Goal: Communication & Community: Connect with others

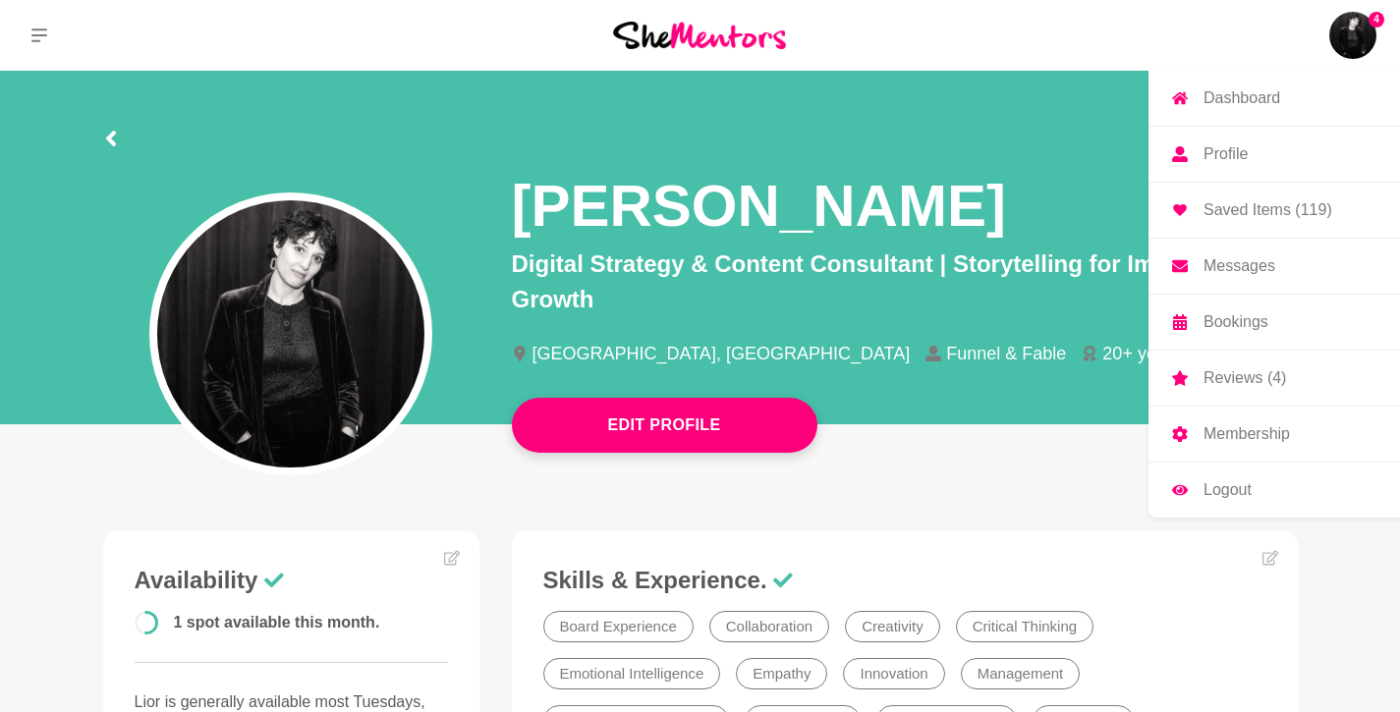
click at [1356, 37] on img at bounding box center [1352, 35] width 47 height 47
click at [1246, 258] on p "Messages" at bounding box center [1240, 266] width 72 height 16
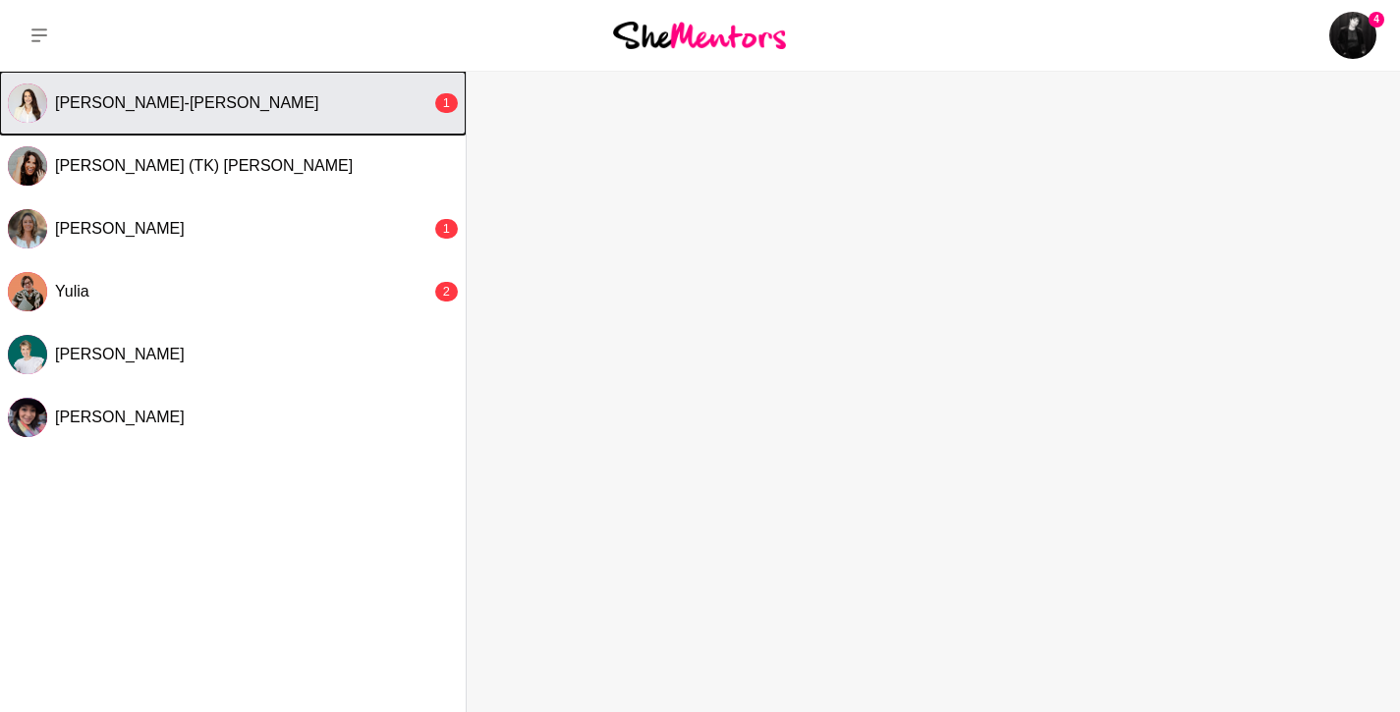
click at [271, 99] on div "[PERSON_NAME]-[PERSON_NAME]" at bounding box center [243, 103] width 376 height 20
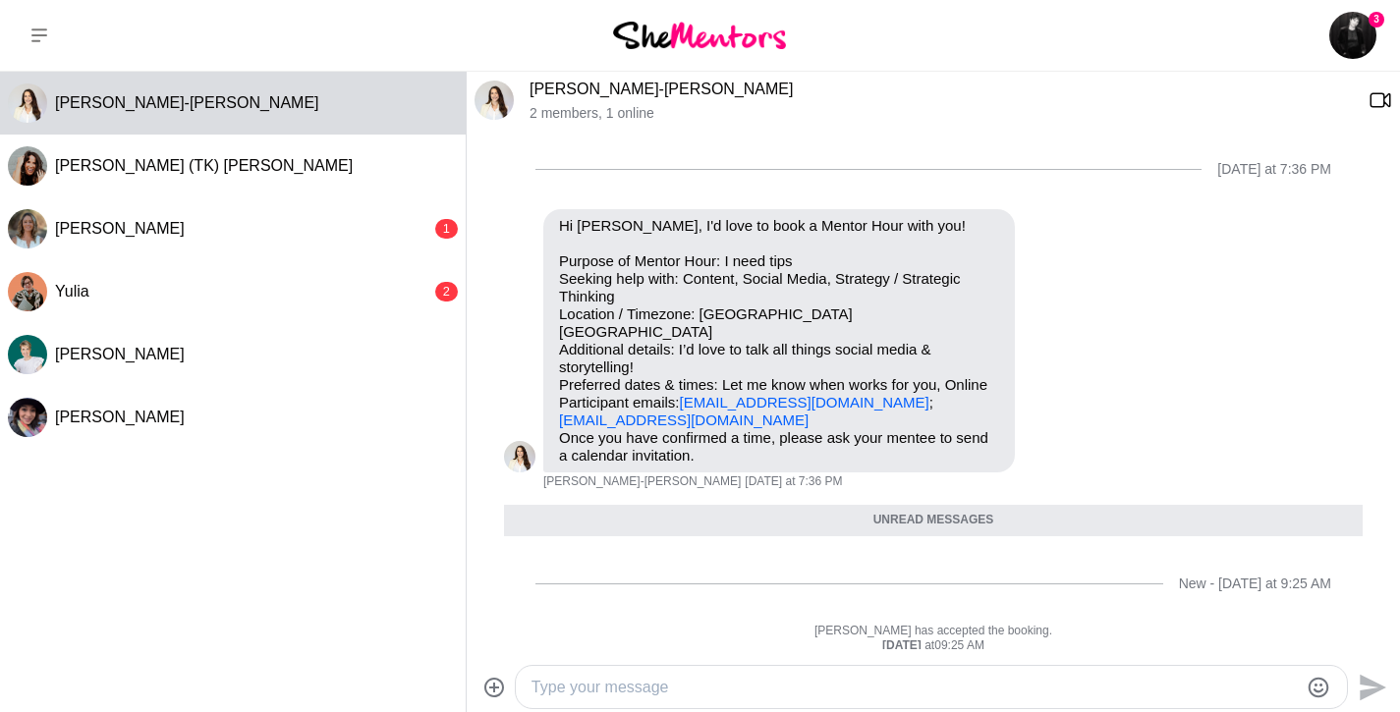
click at [880, 683] on textarea "Type your message" at bounding box center [915, 688] width 766 height 24
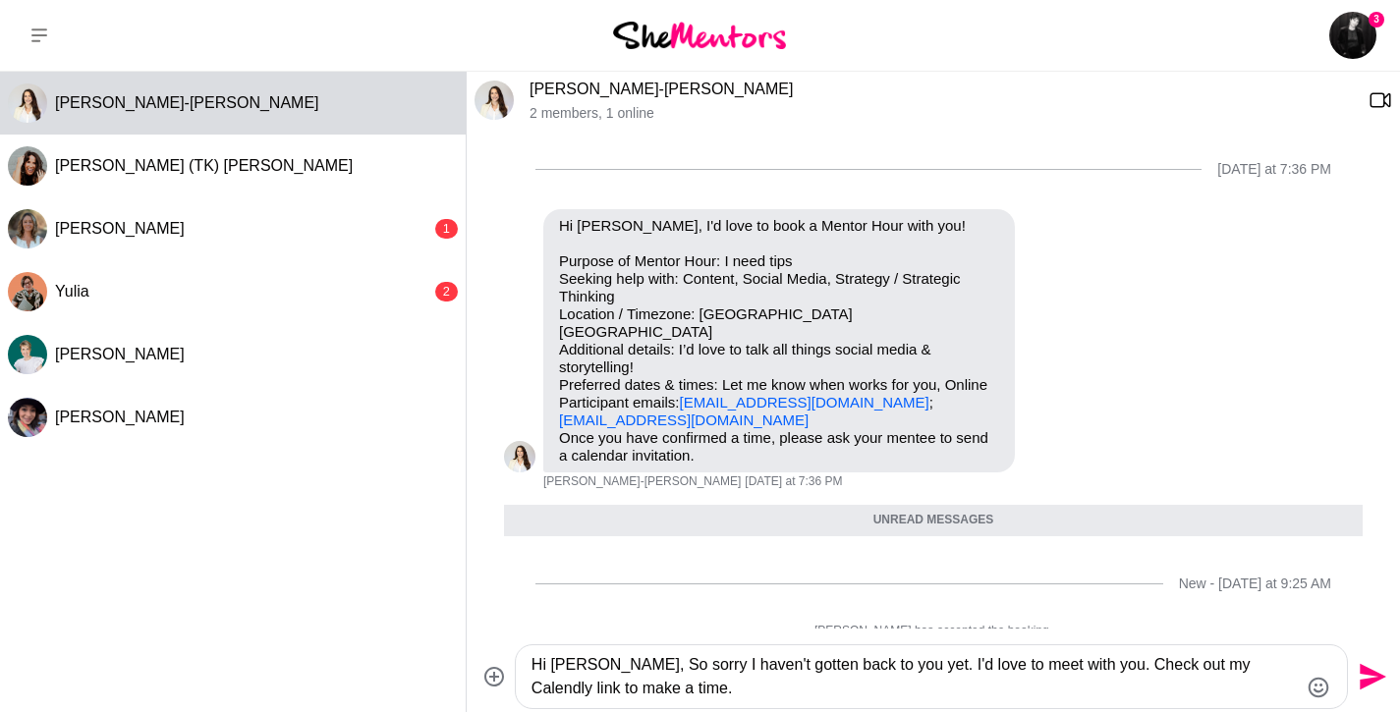
paste textarea "[URL][DOMAIN_NAME]"
drag, startPoint x: 1092, startPoint y: 692, endPoint x: 629, endPoint y: 689, distance: 462.8
click at [629, 689] on textarea "Hi [PERSON_NAME], So sorry I haven't gotten back to you yet. I'd love to meet w…" at bounding box center [915, 676] width 766 height 47
click at [1091, 681] on textarea "Hi [PERSON_NAME], So sorry I haven't gotten back to you yet. I'd love to meet w…" at bounding box center [915, 676] width 766 height 47
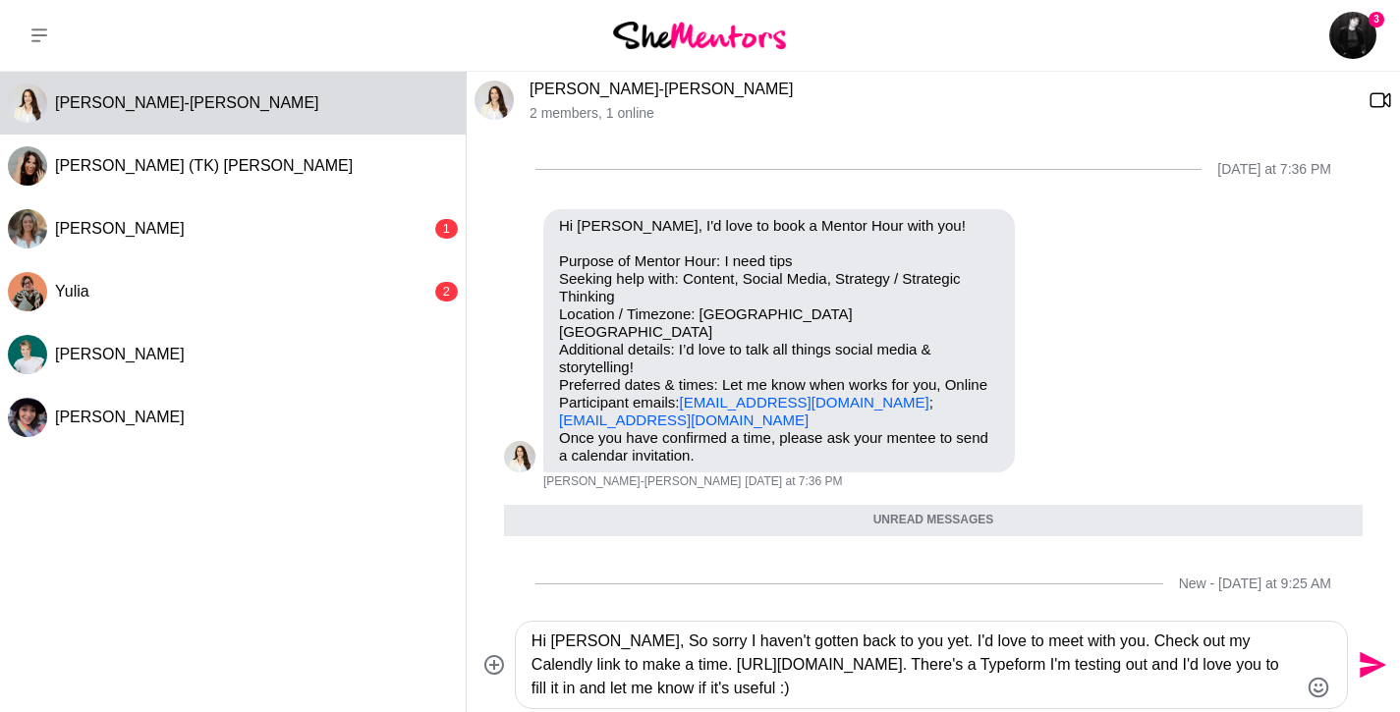
type textarea "Hi [PERSON_NAME], So sorry I haven't gotten back to you yet. I'd love to meet w…"
click at [1367, 666] on icon "Send" at bounding box center [1370, 664] width 31 height 31
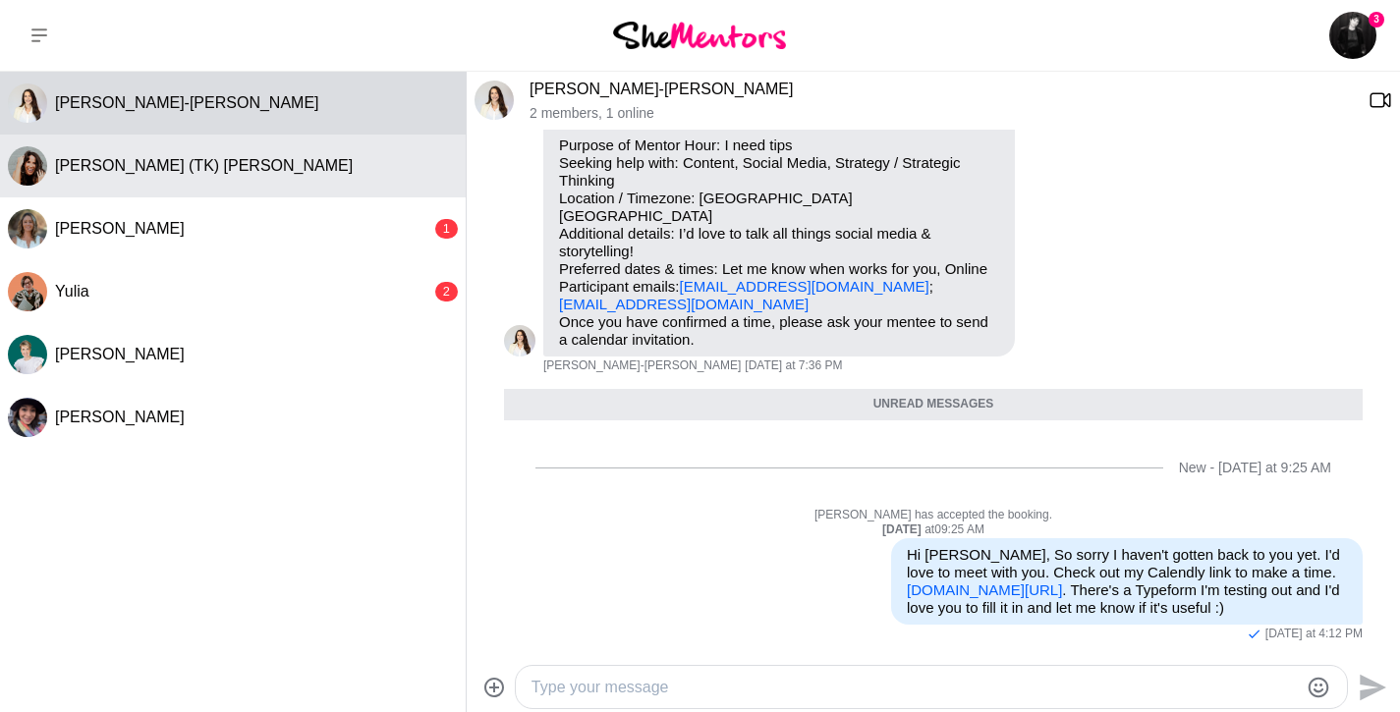
scroll to position [160, 0]
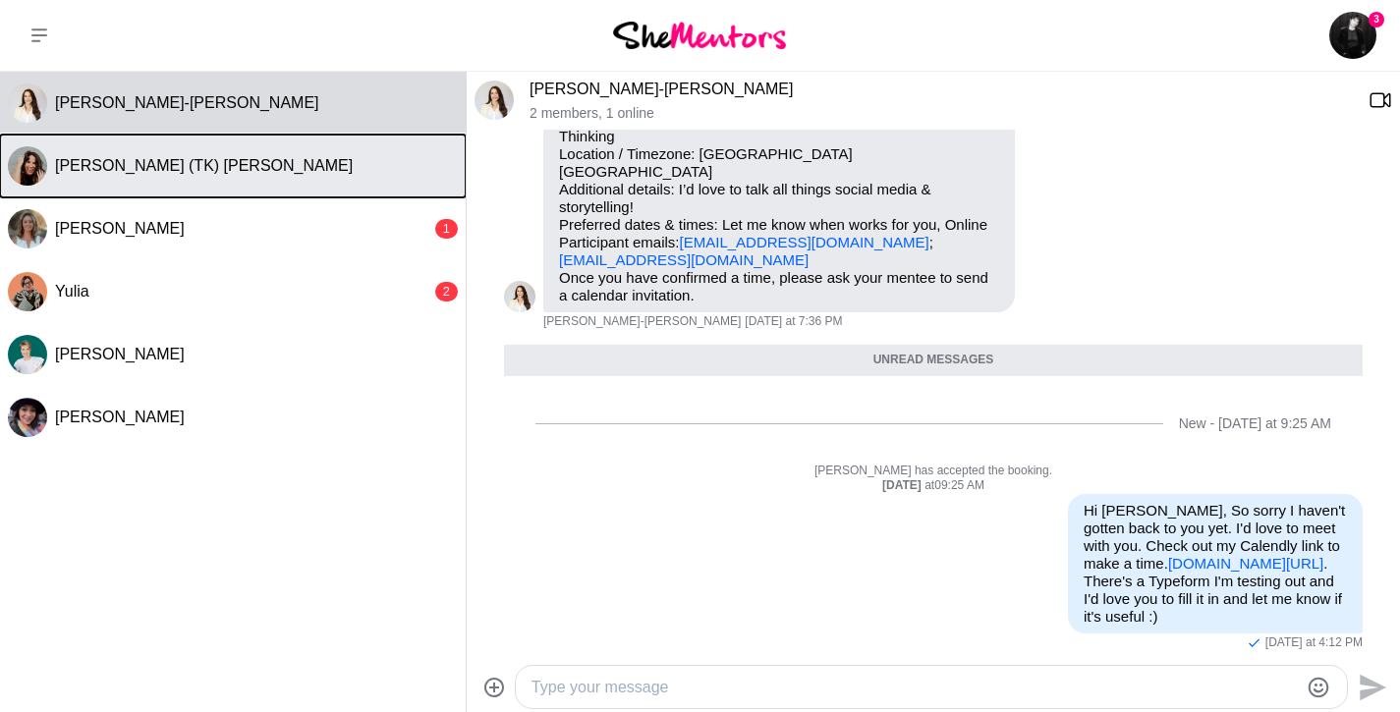
click at [176, 182] on button "[PERSON_NAME] (TK) [PERSON_NAME]" at bounding box center [233, 166] width 466 height 63
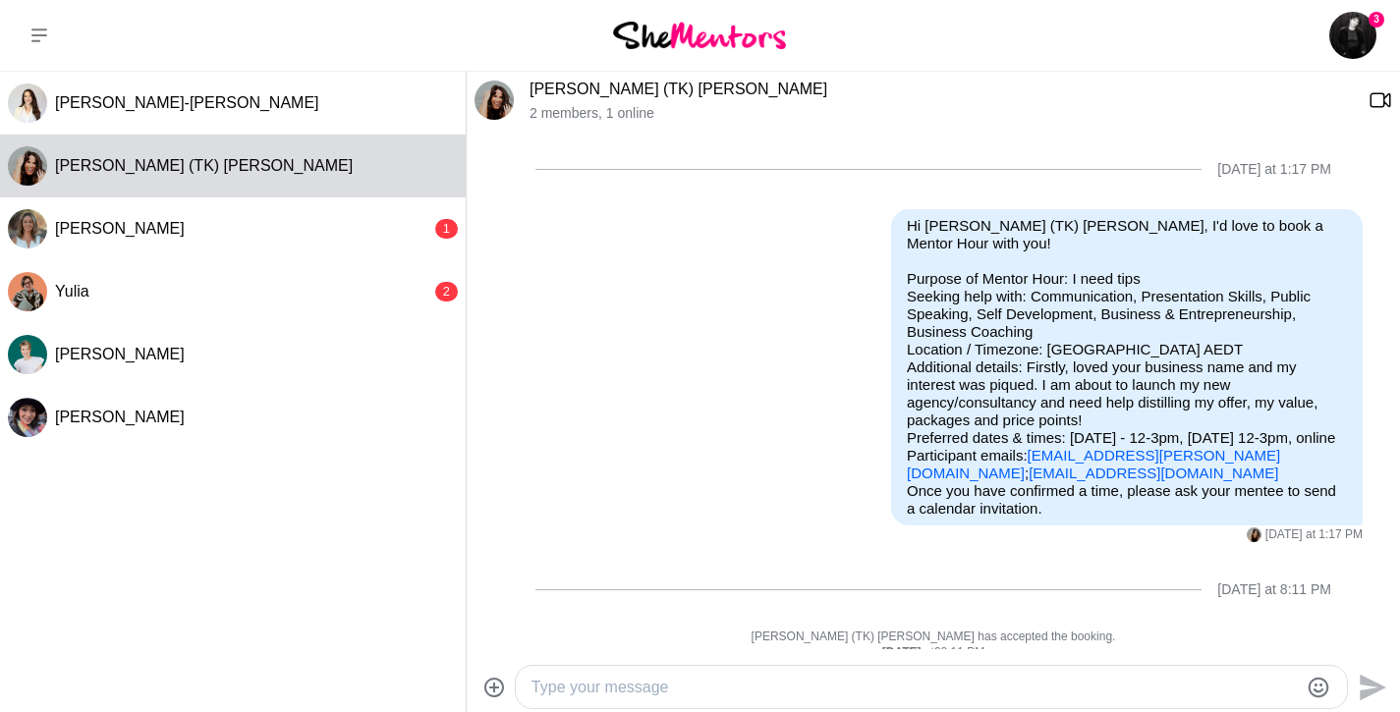
scroll to position [322, 0]
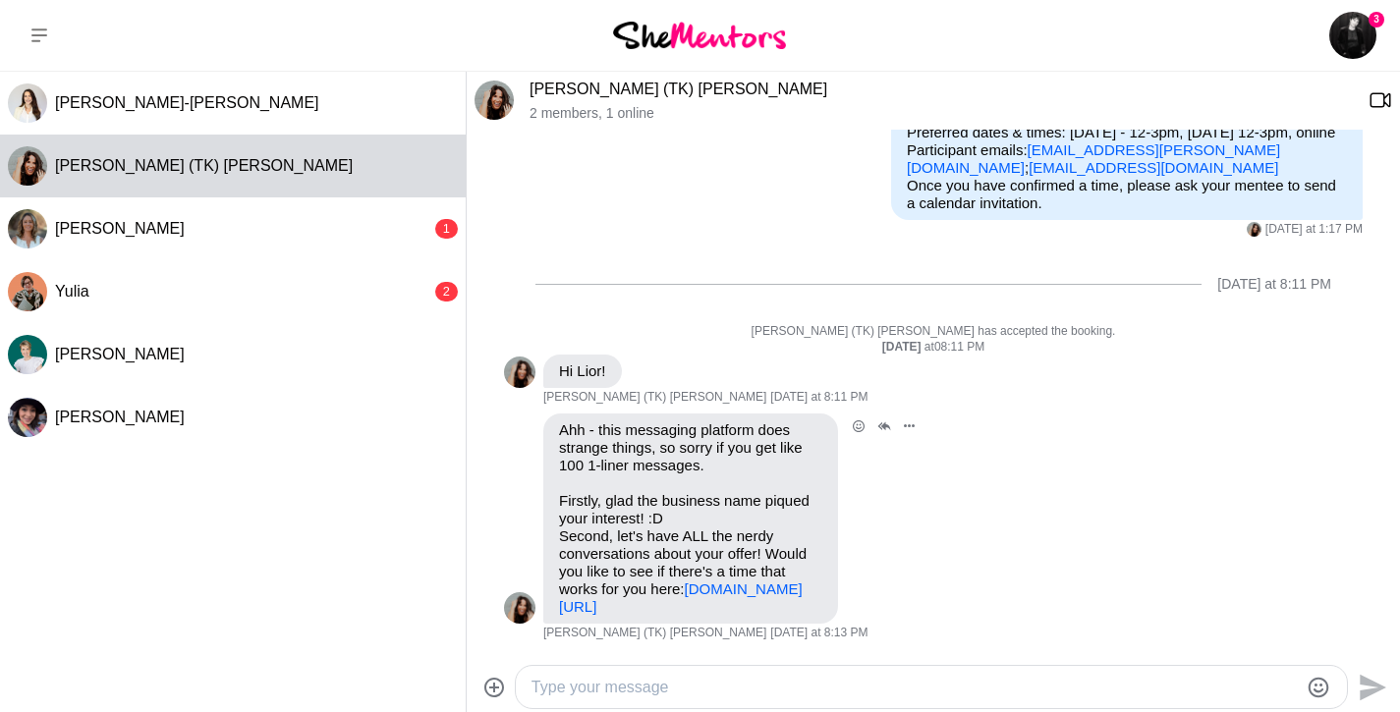
click at [714, 612] on link "[DOMAIN_NAME][URL]" at bounding box center [681, 598] width 244 height 34
click at [614, 679] on textarea "Type your message" at bounding box center [915, 688] width 766 height 24
type textarea "Hi [PERSON_NAME], All done. I booked in for [DATE]!! :)"
click at [962, 686] on textarea "Hi [PERSON_NAME], All done. I booked in for [DATE]!! :)" at bounding box center [915, 688] width 766 height 24
click at [1369, 687] on icon "Send" at bounding box center [1370, 687] width 31 height 31
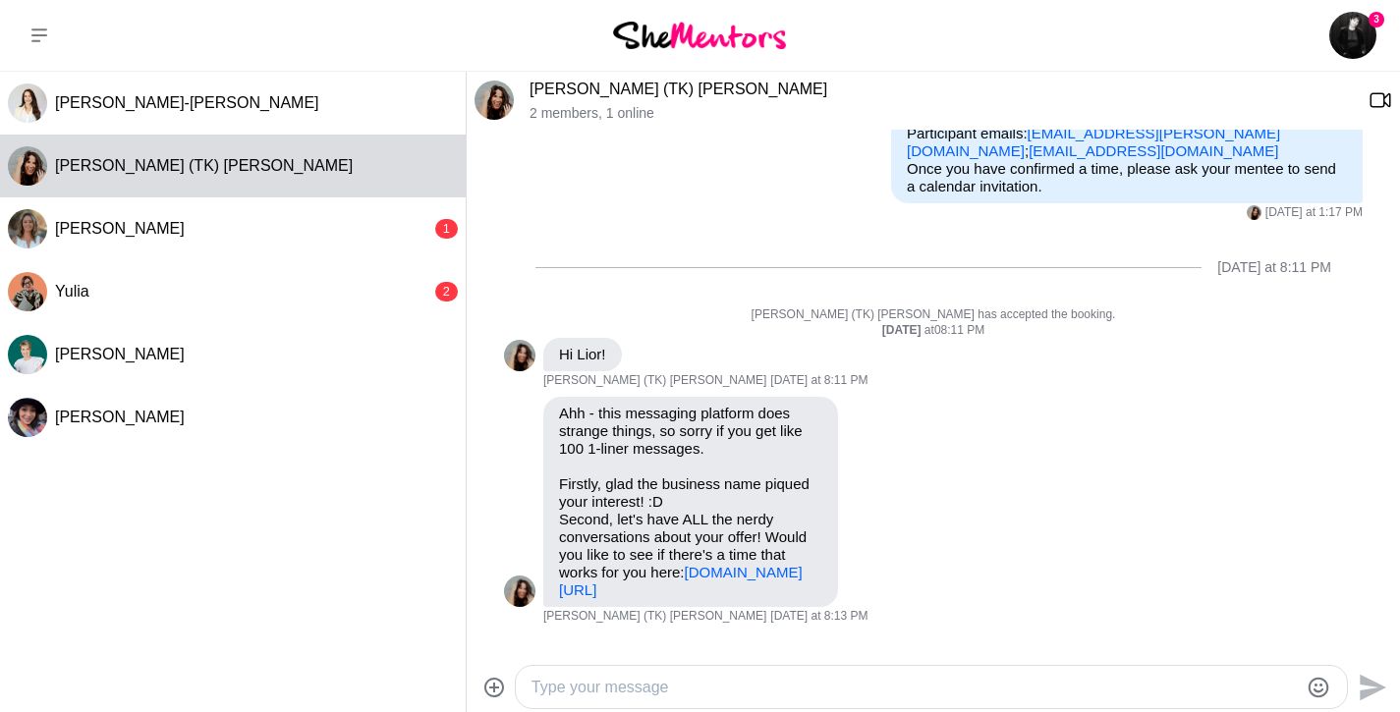
scroll to position [461, 0]
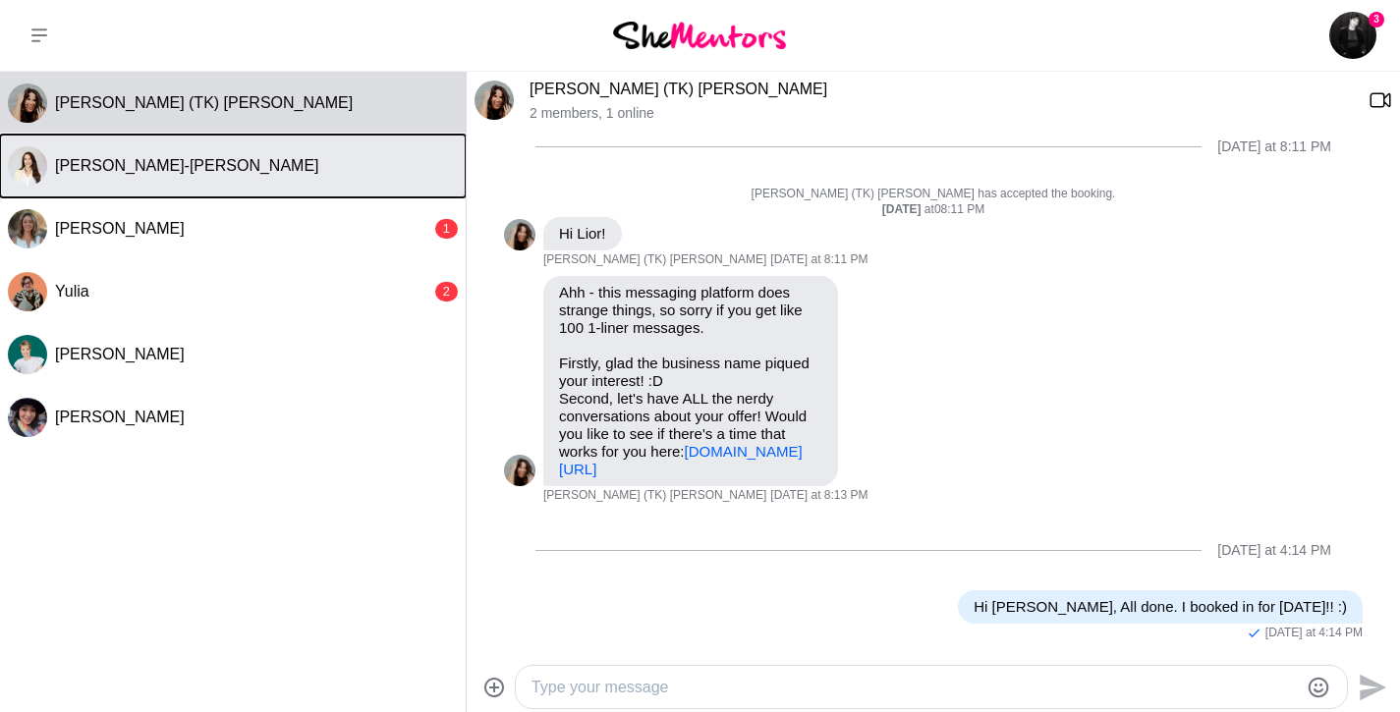
click at [166, 180] on button "[PERSON_NAME]-[PERSON_NAME]" at bounding box center [233, 166] width 466 height 63
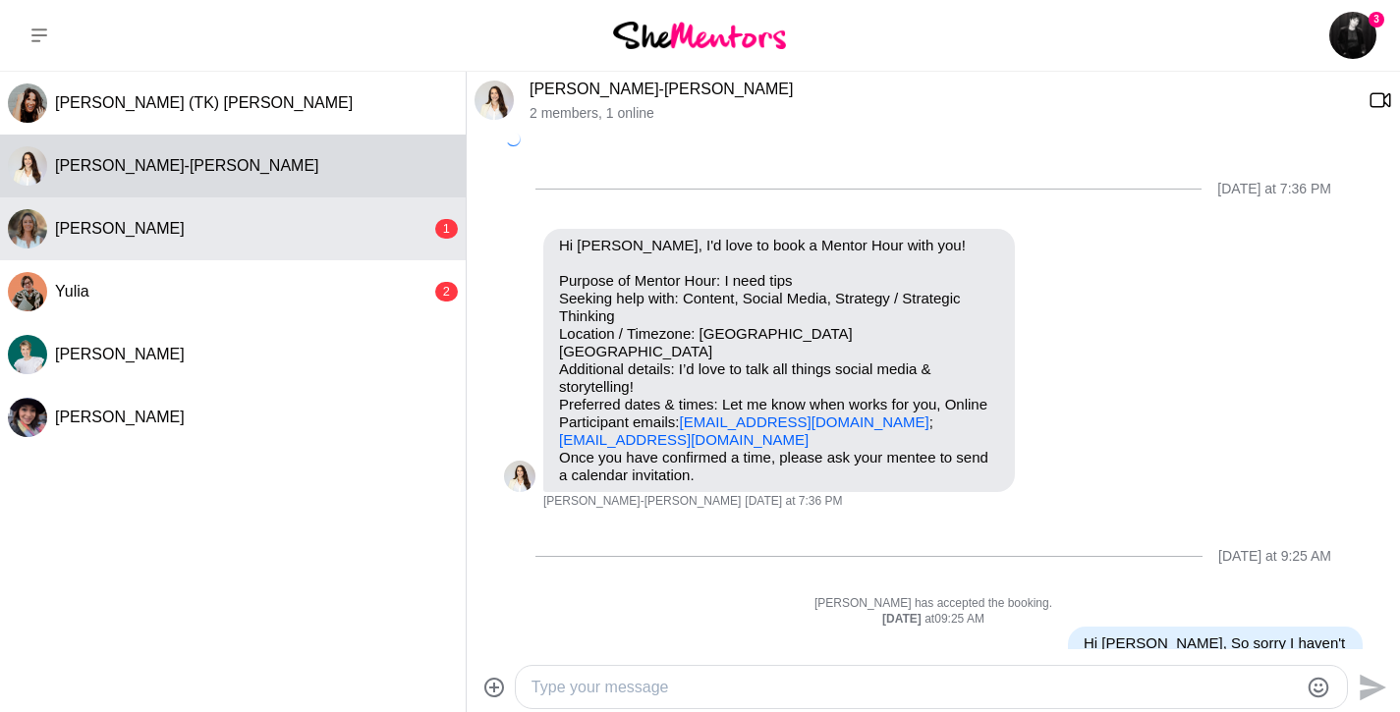
scroll to position [123, 0]
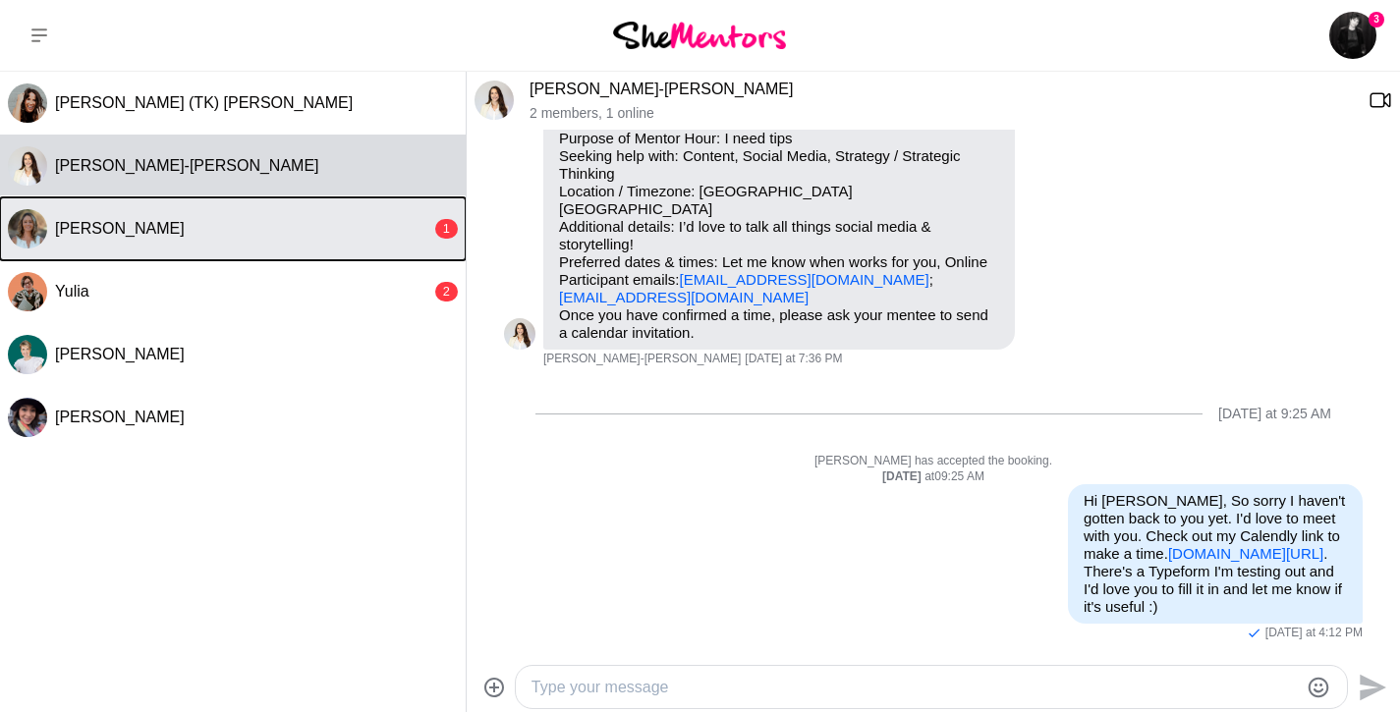
click at [166, 238] on button "[PERSON_NAME] 1" at bounding box center [233, 229] width 466 height 63
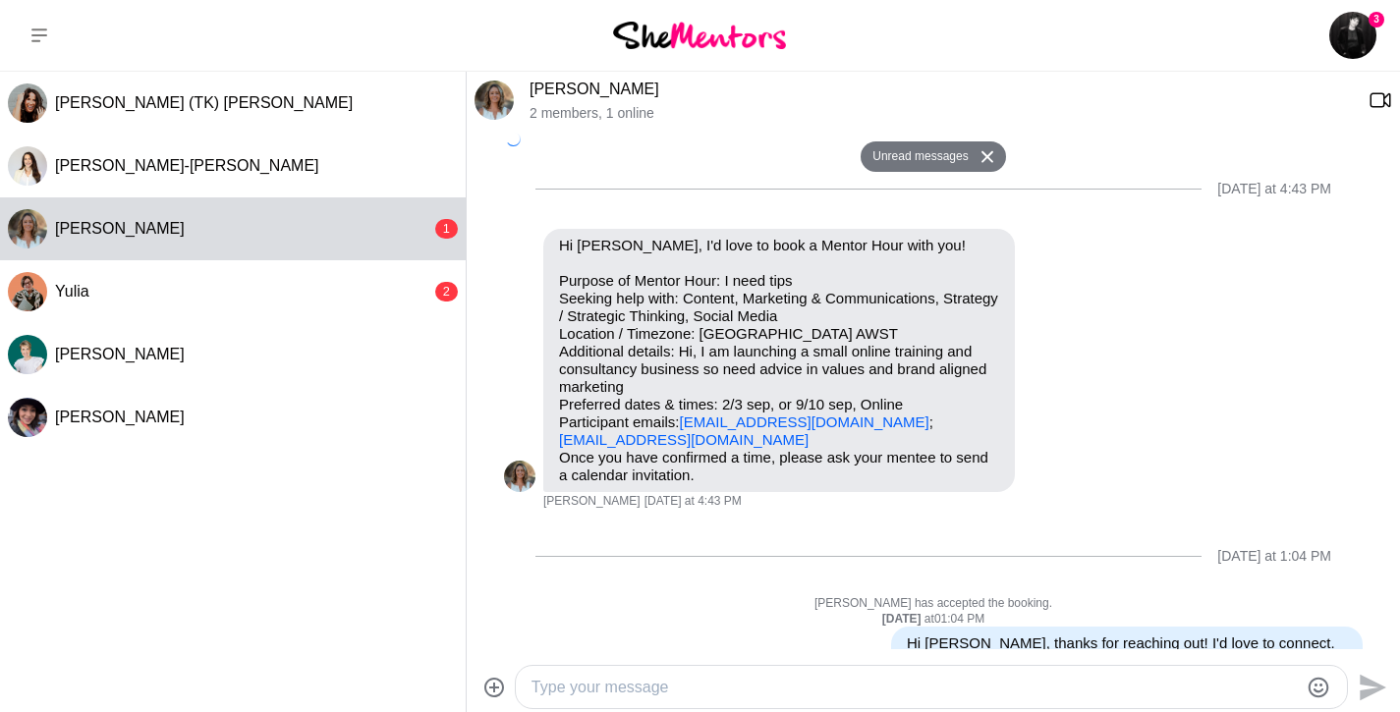
scroll to position [207, 0]
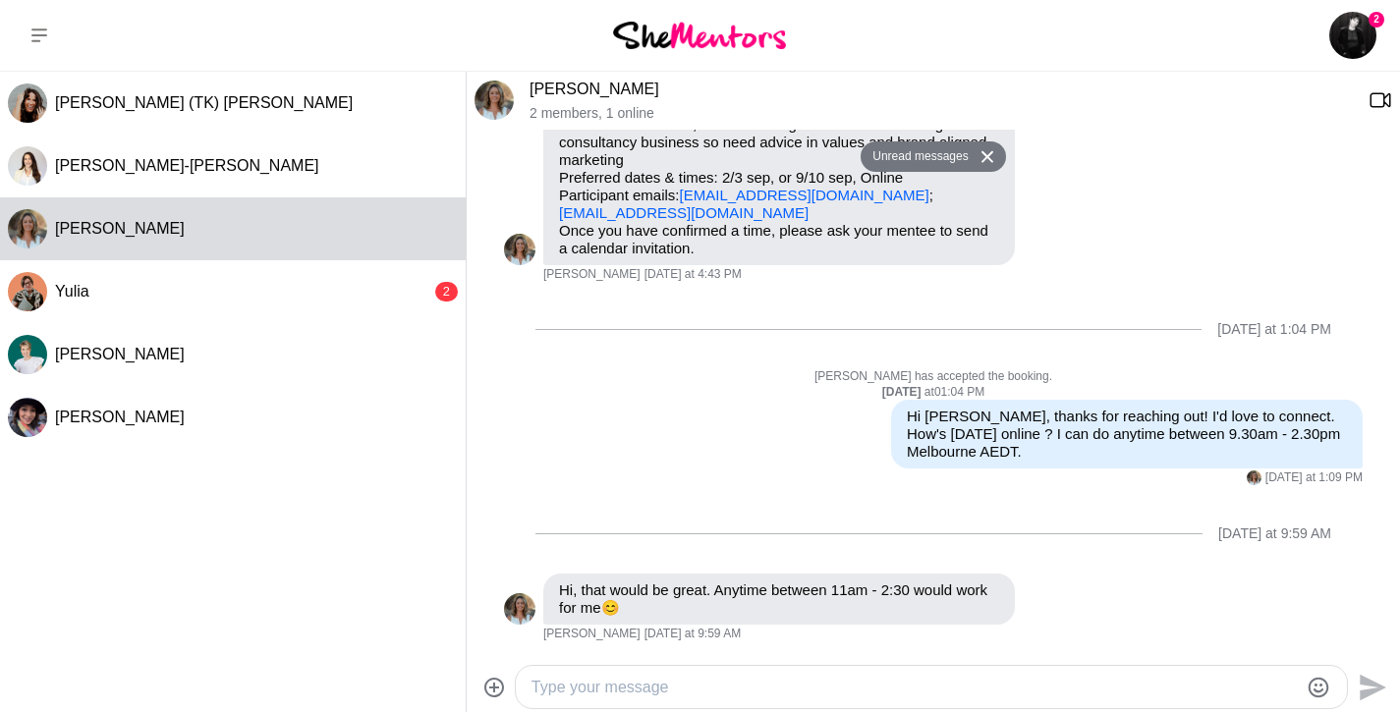
click at [651, 674] on div at bounding box center [915, 687] width 766 height 27
click at [665, 694] on textarea "Type your message" at bounding box center [915, 688] width 766 height 24
drag, startPoint x: 907, startPoint y: 689, endPoint x: 637, endPoint y: 688, distance: 270.2
click at [637, 688] on textarea "Should we do 1.30-2.30pm [DATE]" at bounding box center [915, 688] width 766 height 24
drag, startPoint x: 774, startPoint y: 205, endPoint x: 549, endPoint y: 209, distance: 225.0
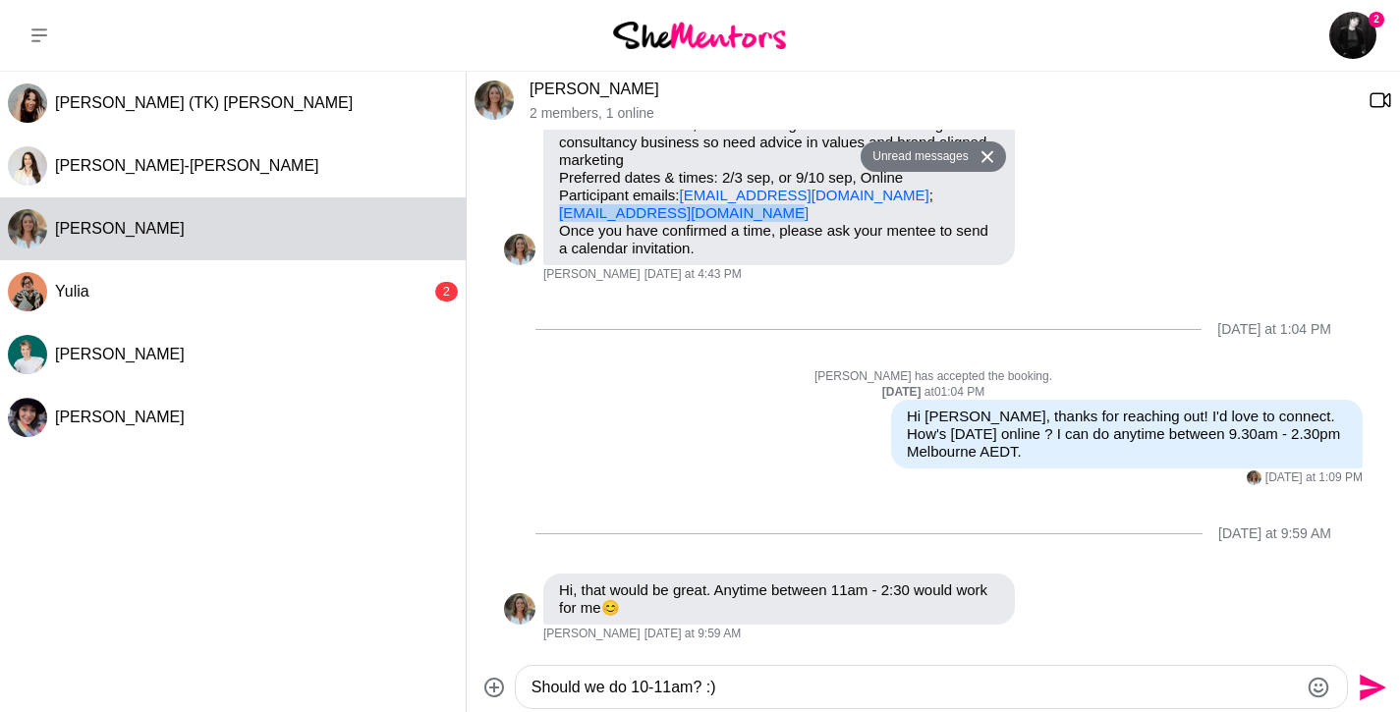
click at [549, 209] on div "Hi [PERSON_NAME], I'd love to book a Mentor Hour with you! Purpose of Mentor Ho…" at bounding box center [779, 133] width 472 height 263
click at [745, 692] on textarea "Should we do 10-11am? :)" at bounding box center [915, 688] width 766 height 24
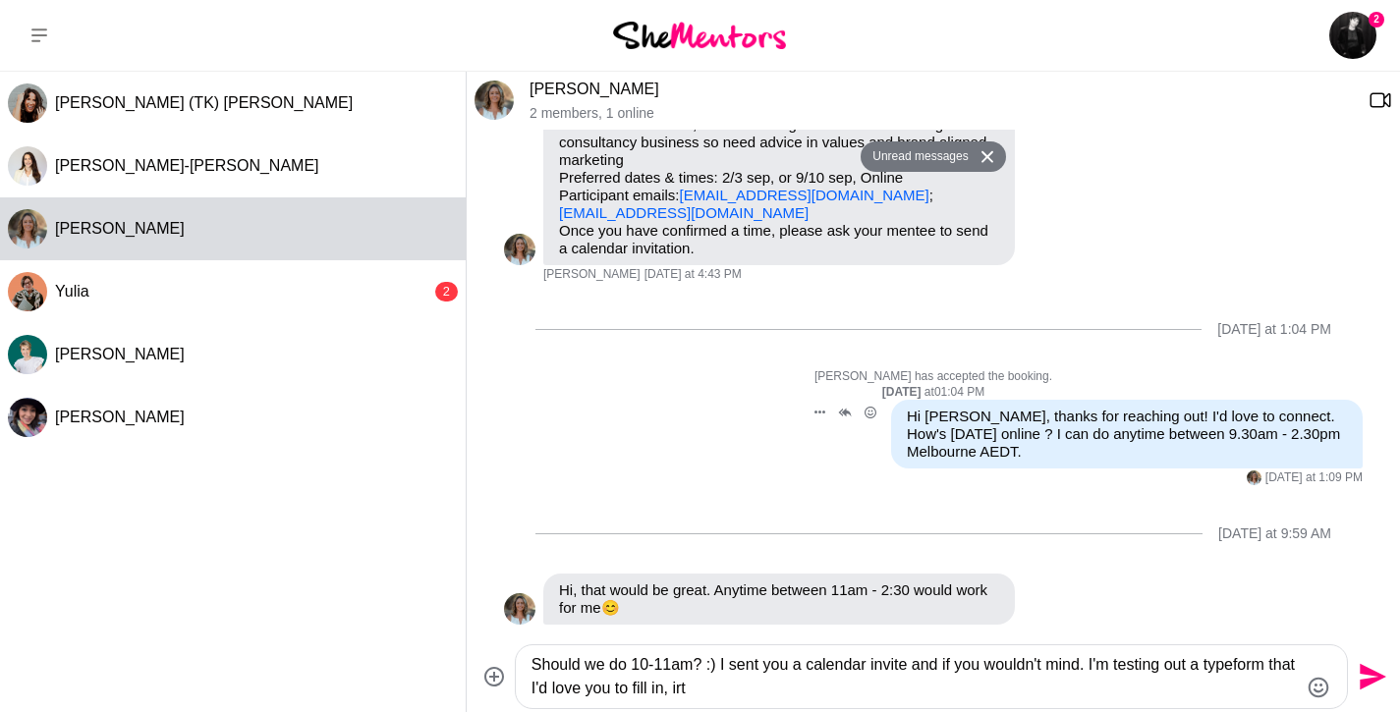
click at [612, 454] on div "Reply Pin Mark as unread Edit Message Delete Hi [PERSON_NAME], thanks for reach…" at bounding box center [933, 443] width 859 height 86
click at [709, 691] on textarea "Should we do 10-11am? :) I sent you a calendar invite and if you wouldn't mind.…" at bounding box center [915, 676] width 766 height 47
click at [710, 691] on textarea "Should we do 10-11am? :) I sent you a calendar invite and if you wouldn't mind.…" at bounding box center [915, 676] width 766 height 47
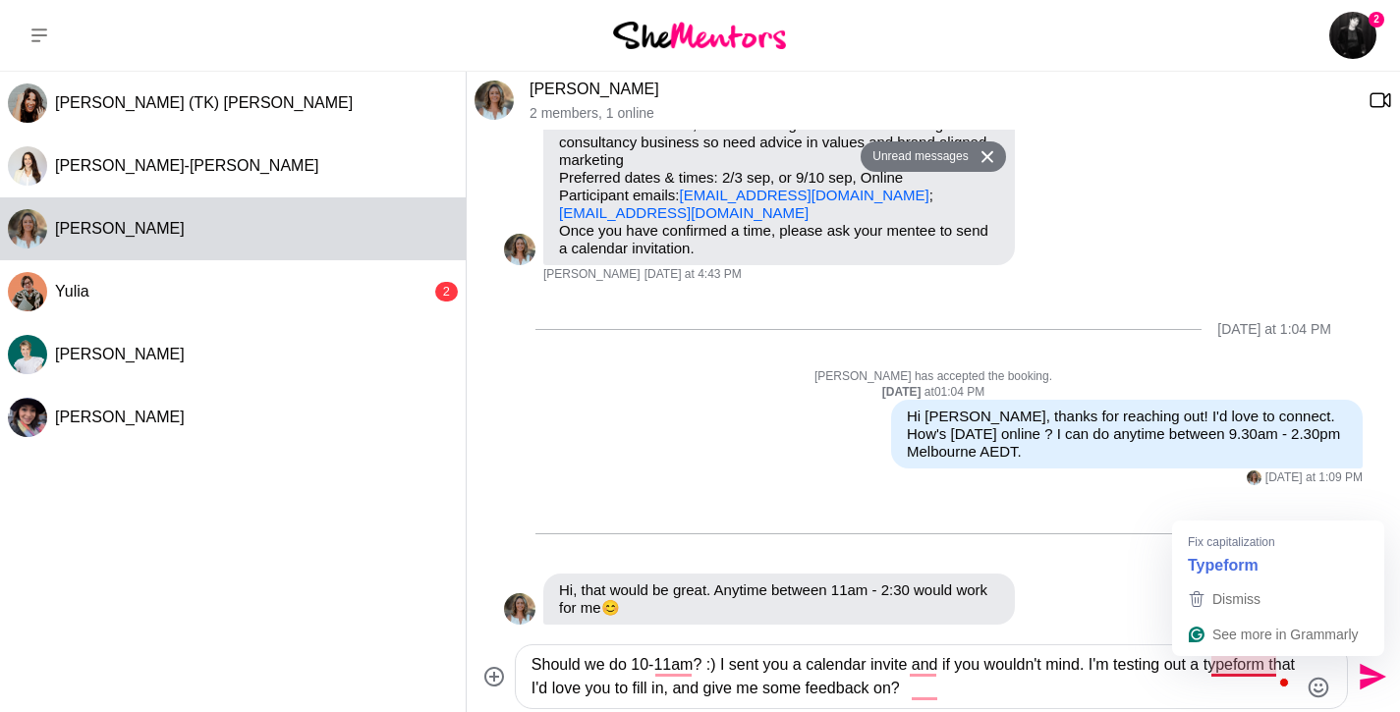
click at [1213, 667] on textarea "Should we do 10-11am? :) I sent you a calendar invite and if you wouldn't mind.…" at bounding box center [915, 676] width 766 height 47
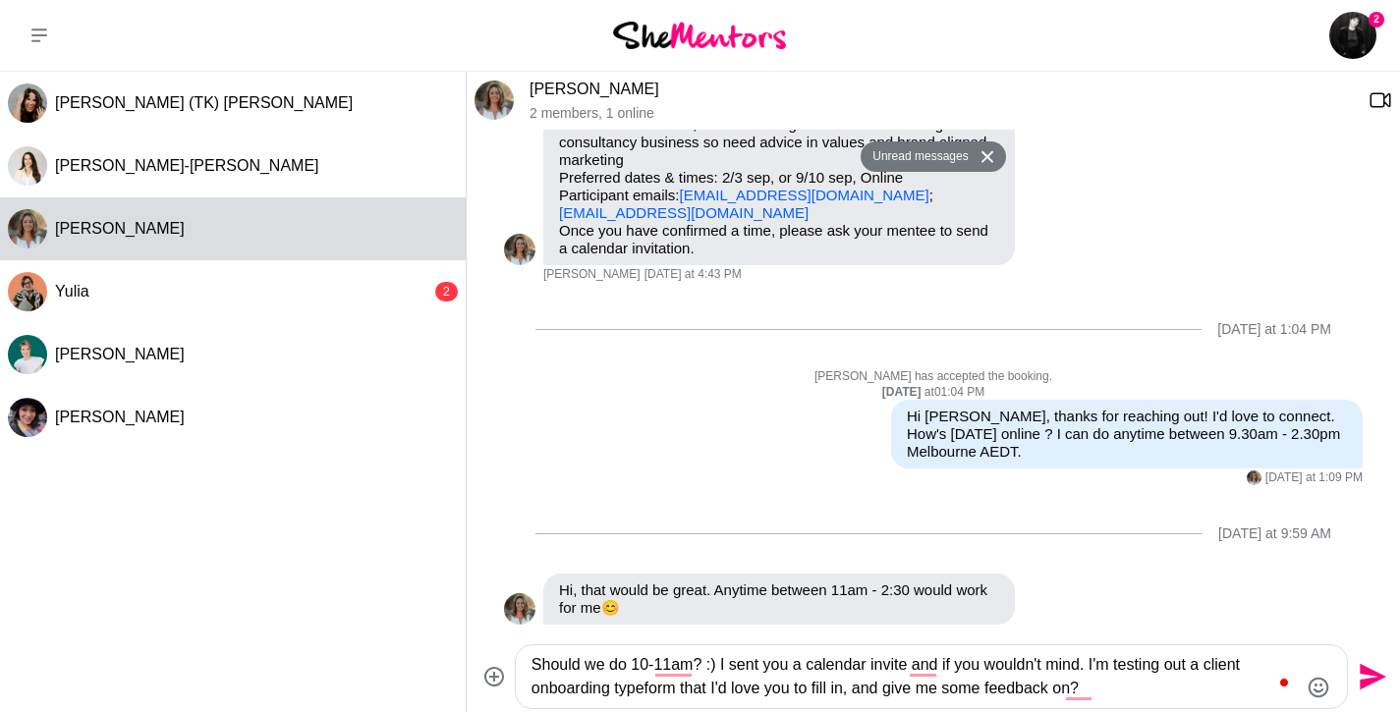
click at [1147, 676] on textarea "Should we do 10-11am? :) I sent you a calendar invite and if you wouldn't mind.…" at bounding box center [915, 676] width 766 height 47
type textarea "Should we do 10-11am? :) I sent you a calendar invite and if you wouldn't mind.…"
click at [1362, 663] on icon "Send" at bounding box center [1370, 676] width 31 height 31
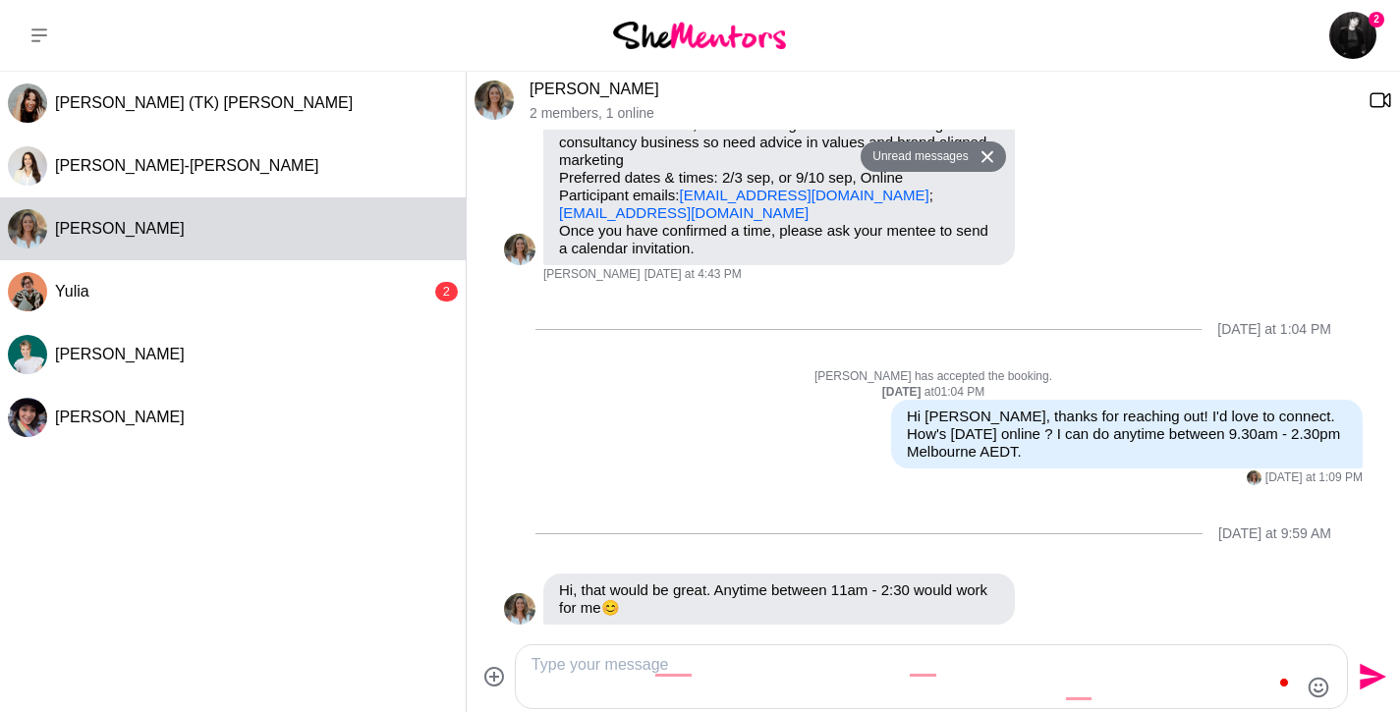
scroll to position [381, 0]
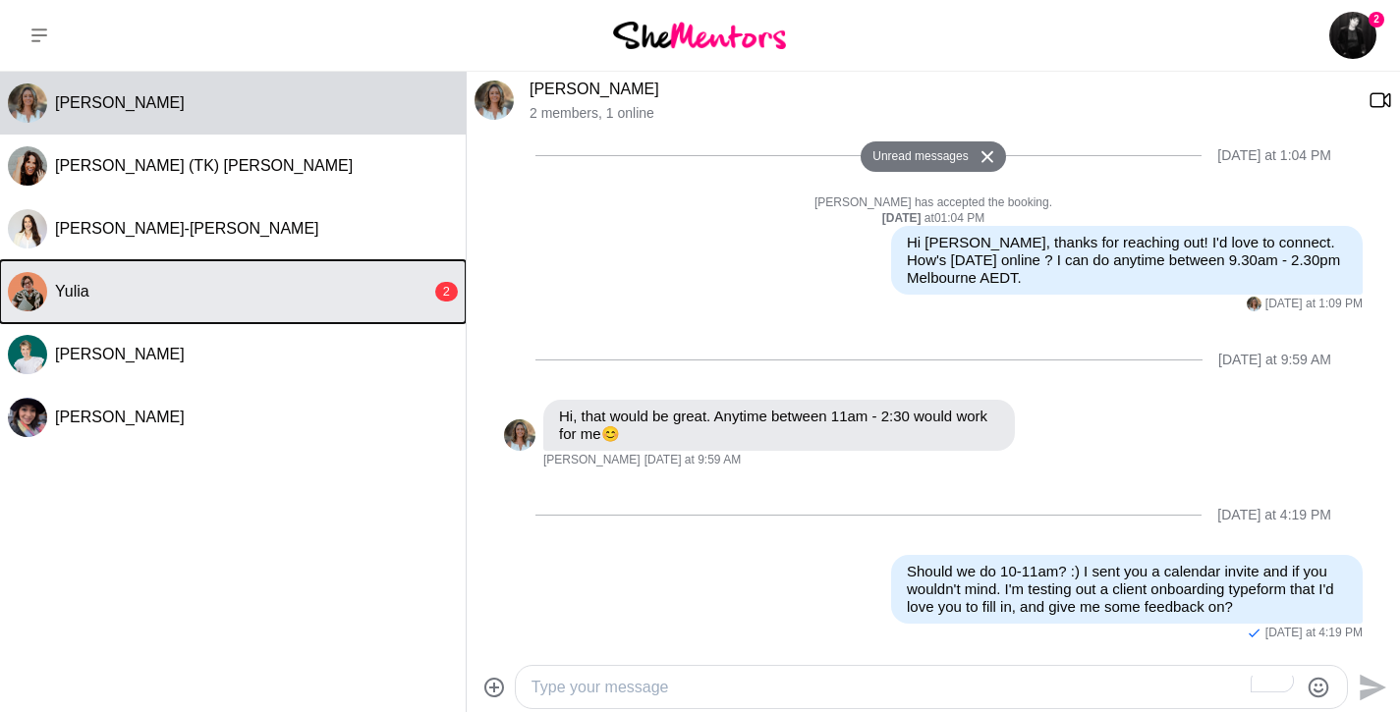
click at [116, 308] on button "Yulia 2" at bounding box center [233, 291] width 466 height 63
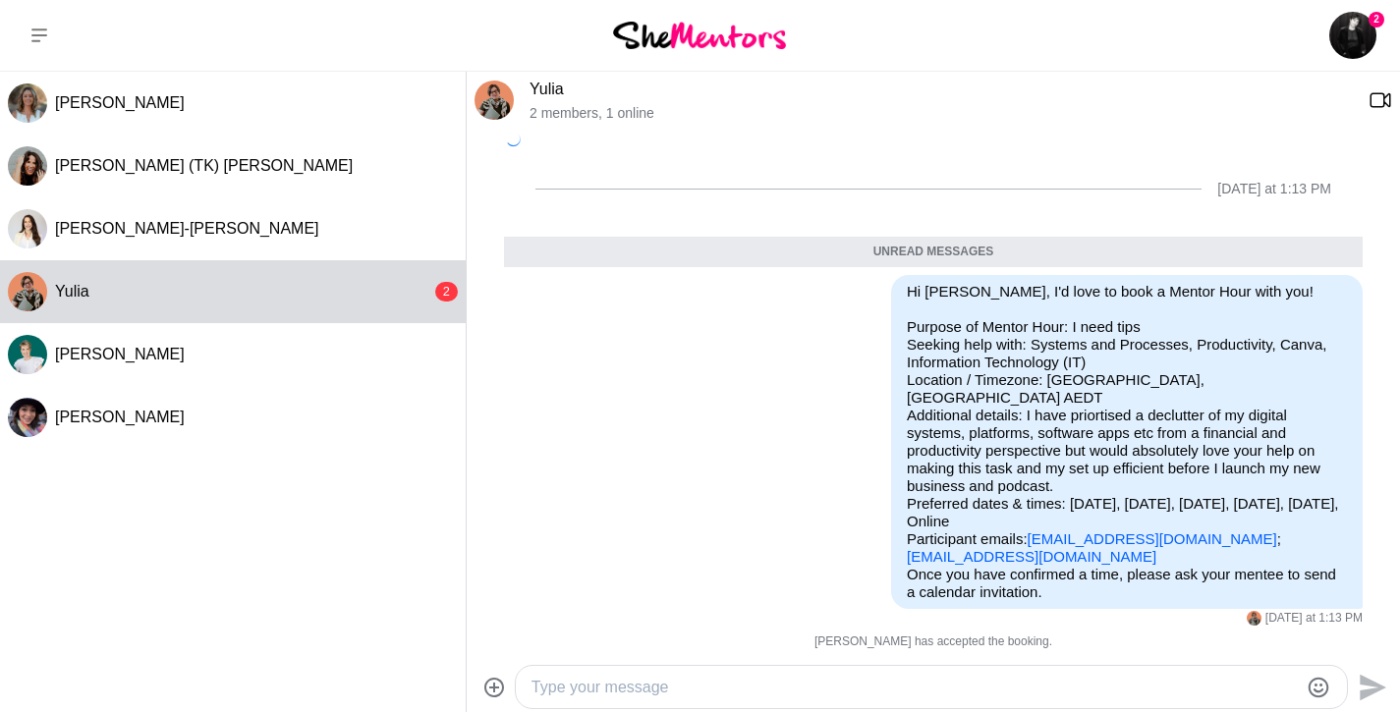
scroll to position [214, 0]
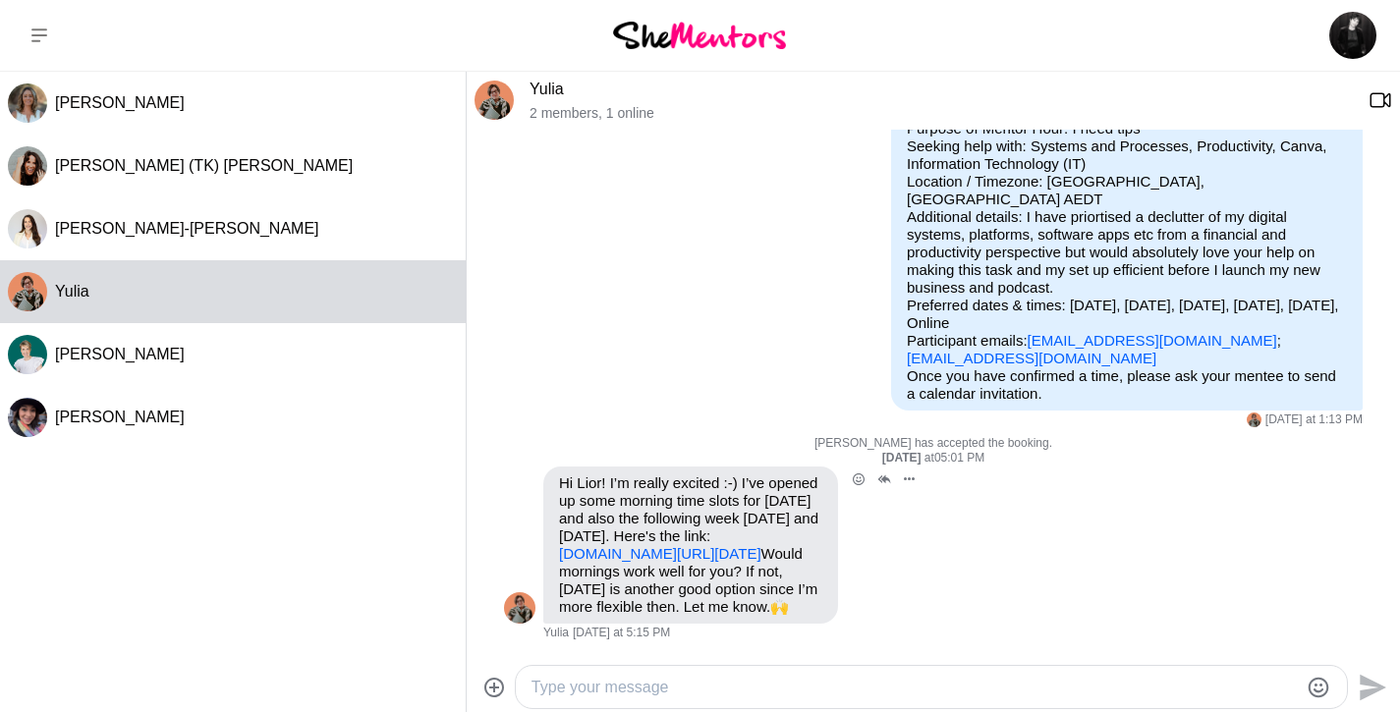
click at [655, 545] on link "[DOMAIN_NAME][URL][DATE]" at bounding box center [660, 553] width 202 height 17
click at [639, 681] on textarea "Type your message" at bounding box center [915, 688] width 766 height 24
click at [883, 684] on textarea "Amazing. I'm excited too. I booked in for 8am nexxt [DATE]!" at bounding box center [915, 688] width 766 height 24
type textarea "Amazing. I'm excited too. I booked in for 8am [DATE]!"
click at [1370, 676] on icon "Send" at bounding box center [1370, 687] width 31 height 31
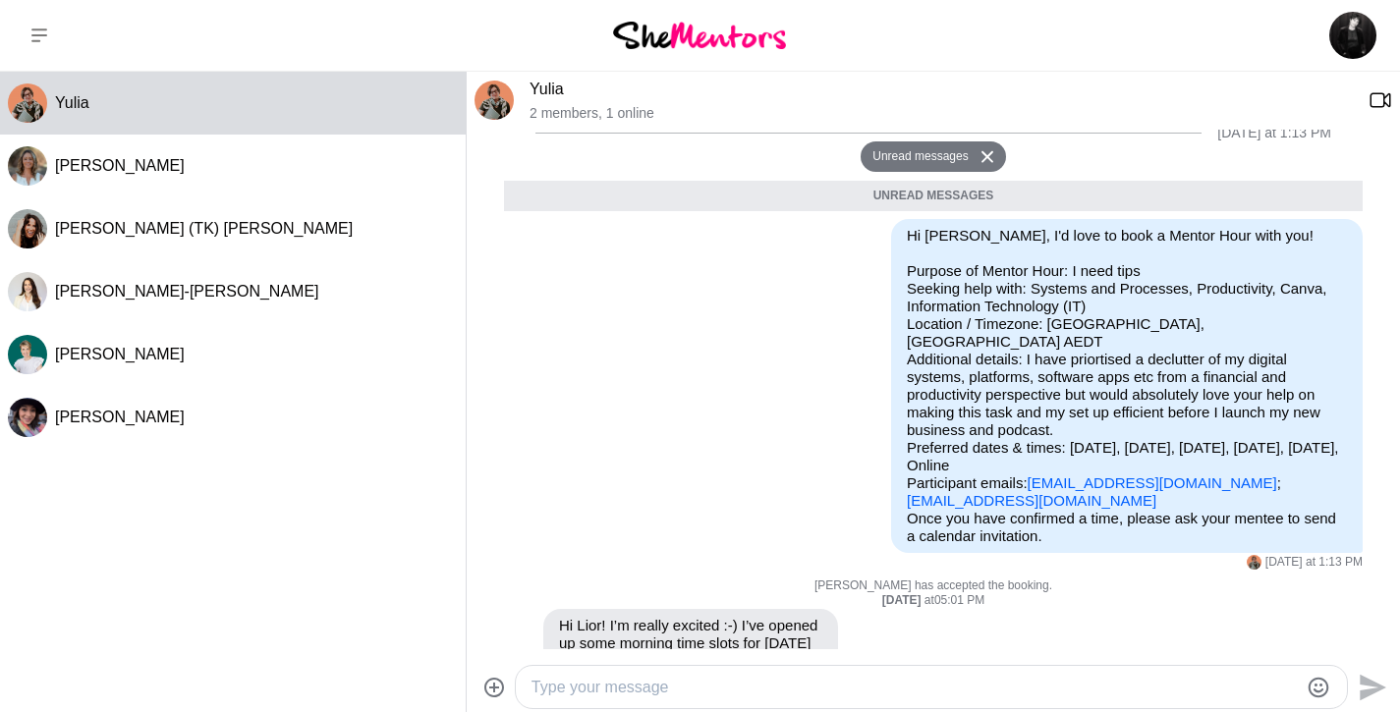
scroll to position [0, 0]
